Goal: Task Accomplishment & Management: Complete application form

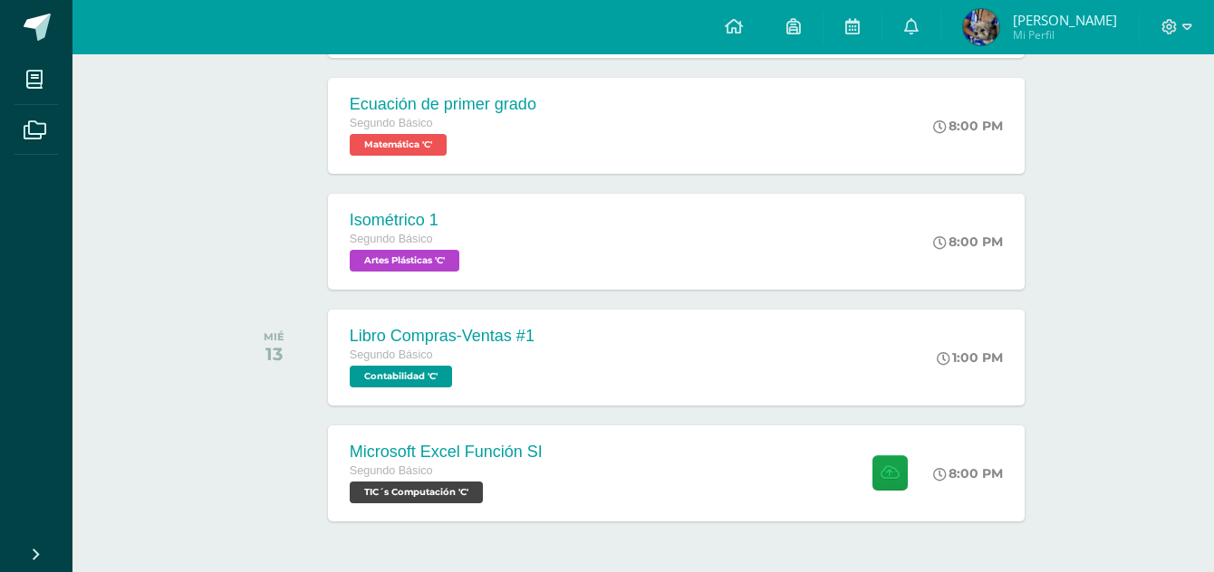
scroll to position [575, 0]
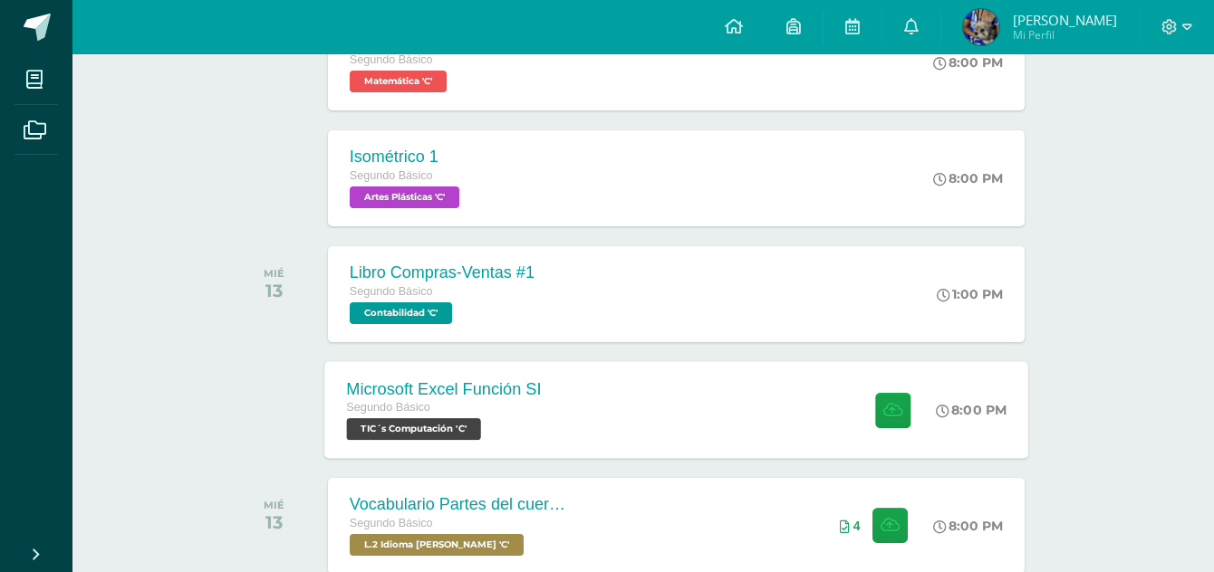
click at [625, 416] on div "Microsoft Excel Función SI Segundo Básico TIC´s Computación 'C' 8:00 PM Microso…" at bounding box center [676, 409] width 704 height 97
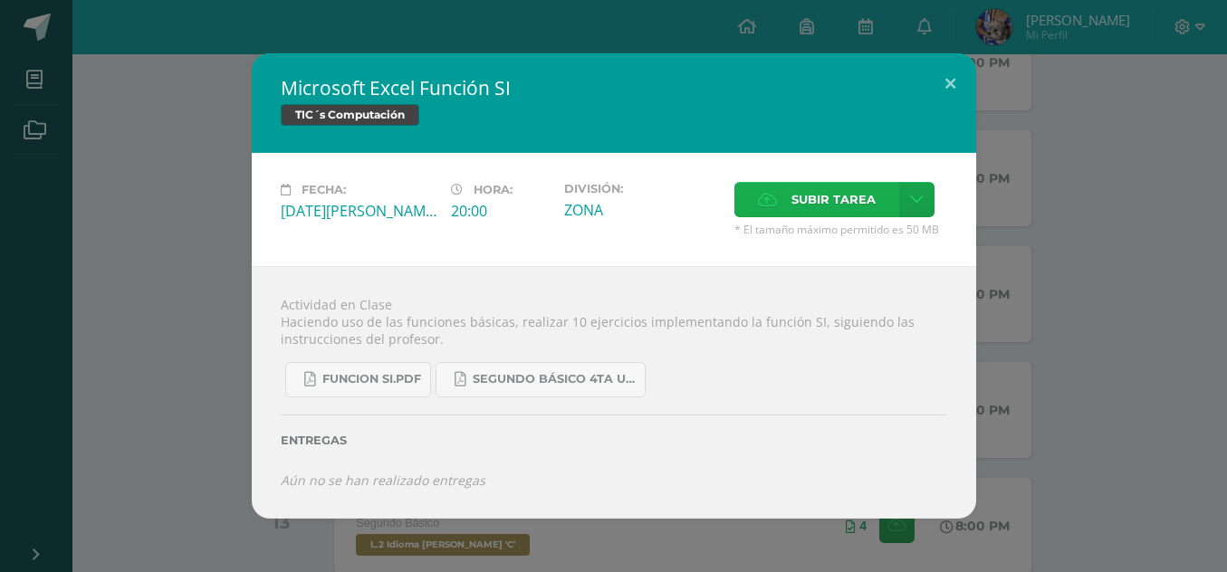
click at [823, 199] on span "Subir tarea" at bounding box center [834, 200] width 84 height 34
click at [0, 0] on input "Subir tarea" at bounding box center [0, 0] width 0 height 0
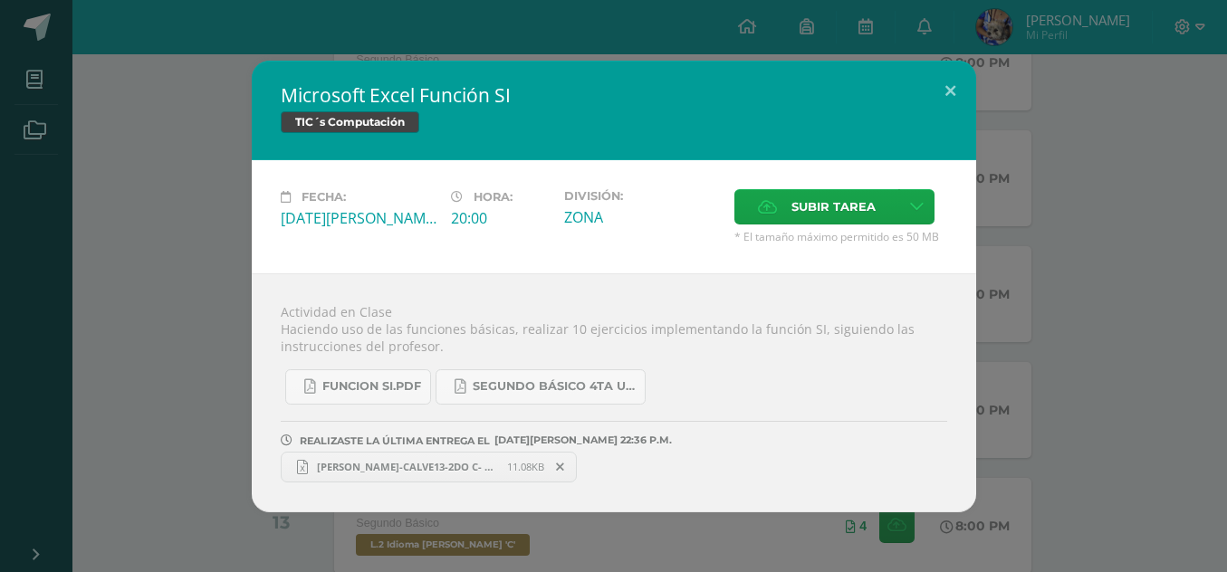
click at [478, 470] on span "[PERSON_NAME]-CALVE13-2DO C- FUNCION SI.xlsx" at bounding box center [407, 467] width 199 height 14
click at [563, 466] on icon at bounding box center [560, 467] width 8 height 13
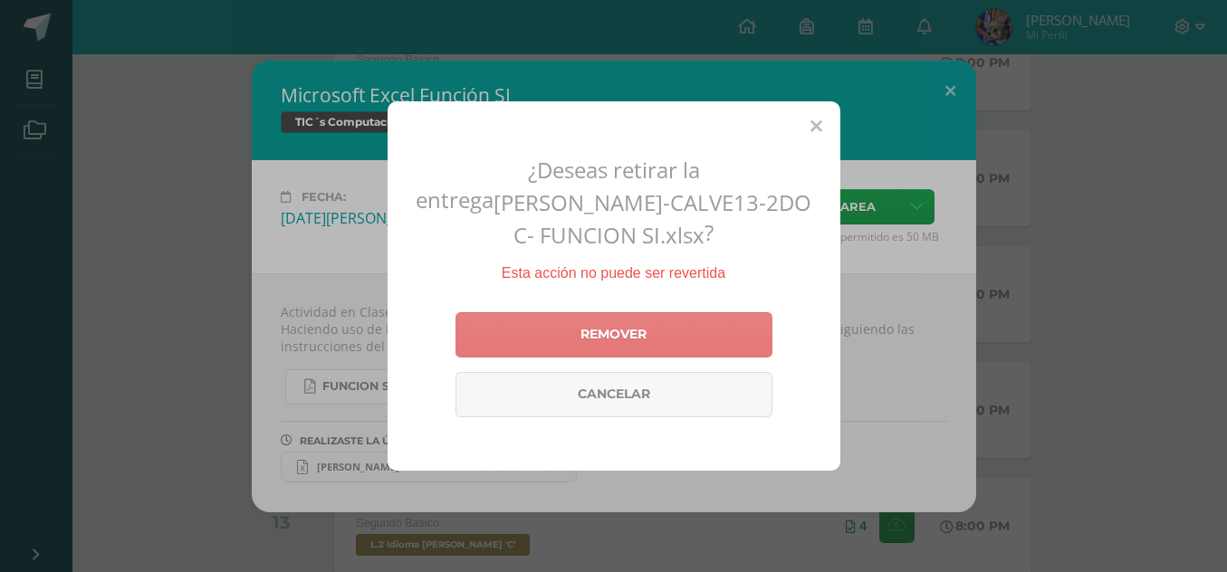
click at [623, 341] on link "Remover" at bounding box center [614, 334] width 317 height 45
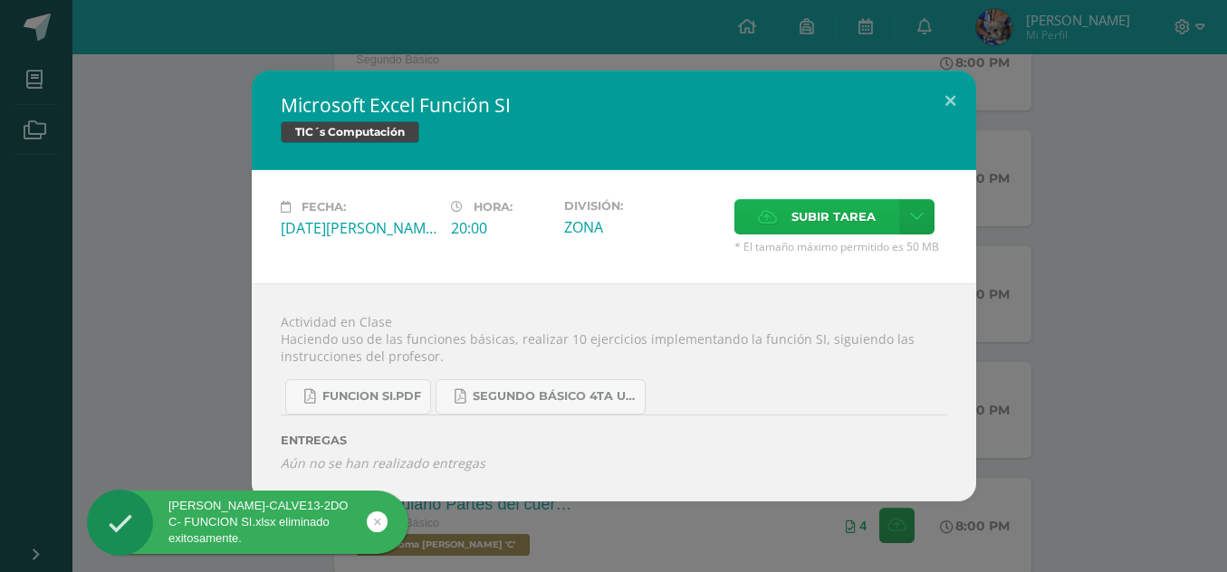
click at [841, 222] on span "Subir tarea" at bounding box center [834, 217] width 84 height 34
click at [0, 0] on input "Subir tarea" at bounding box center [0, 0] width 0 height 0
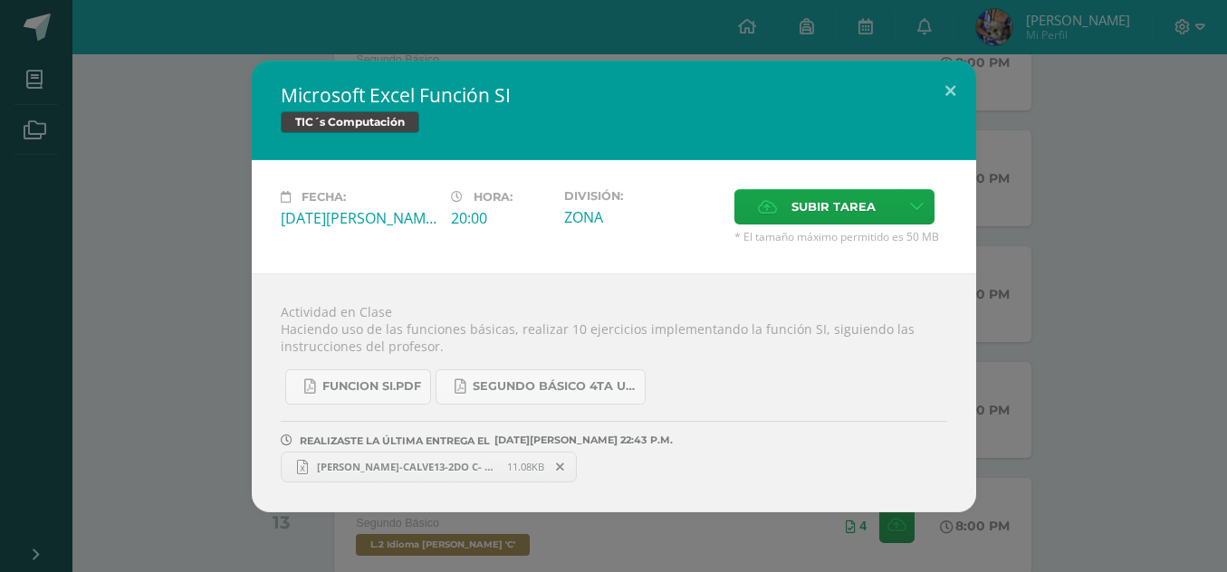
click at [498, 466] on span "[PERSON_NAME]-CALVE13-2DO C- FUNCION SI.xlsx" at bounding box center [407, 467] width 199 height 14
click at [939, 93] on button at bounding box center [951, 92] width 52 height 62
